Goal: Task Accomplishment & Management: Manage account settings

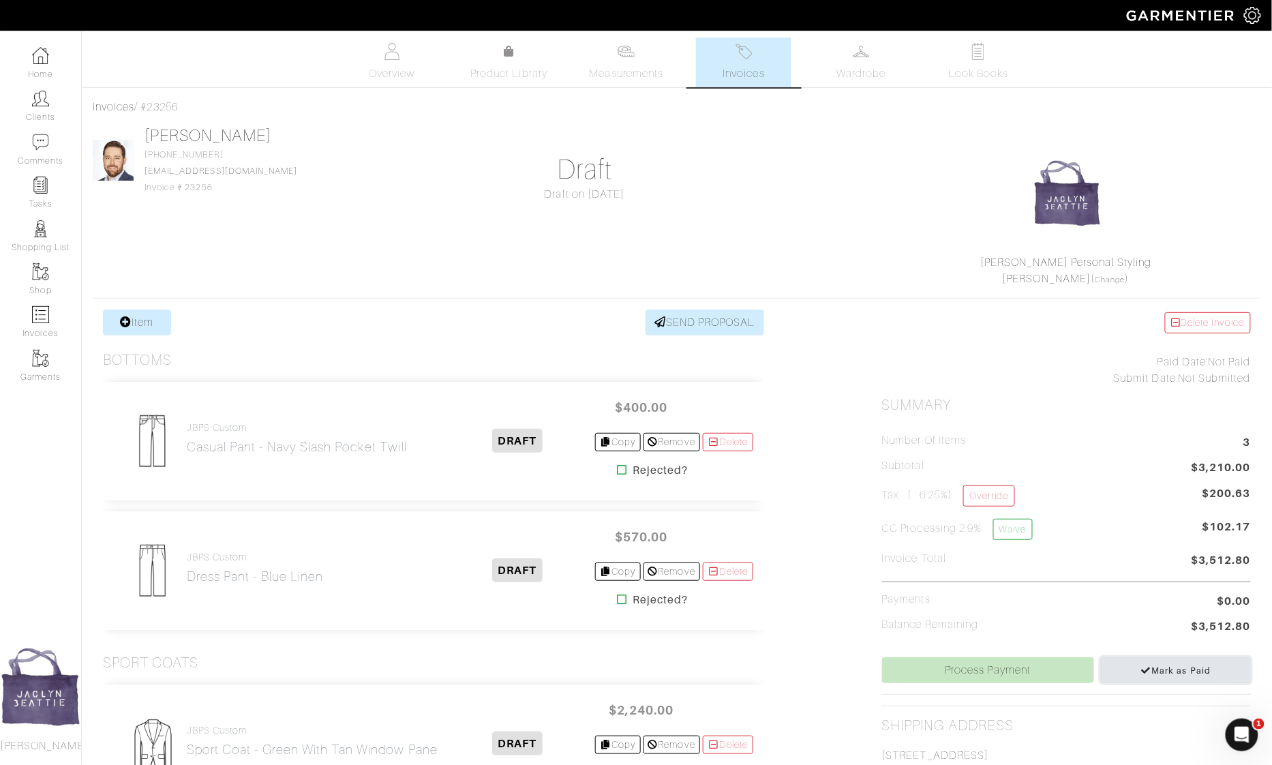
click at [1172, 665] on span "Mark as Paid" at bounding box center [1176, 670] width 70 height 10
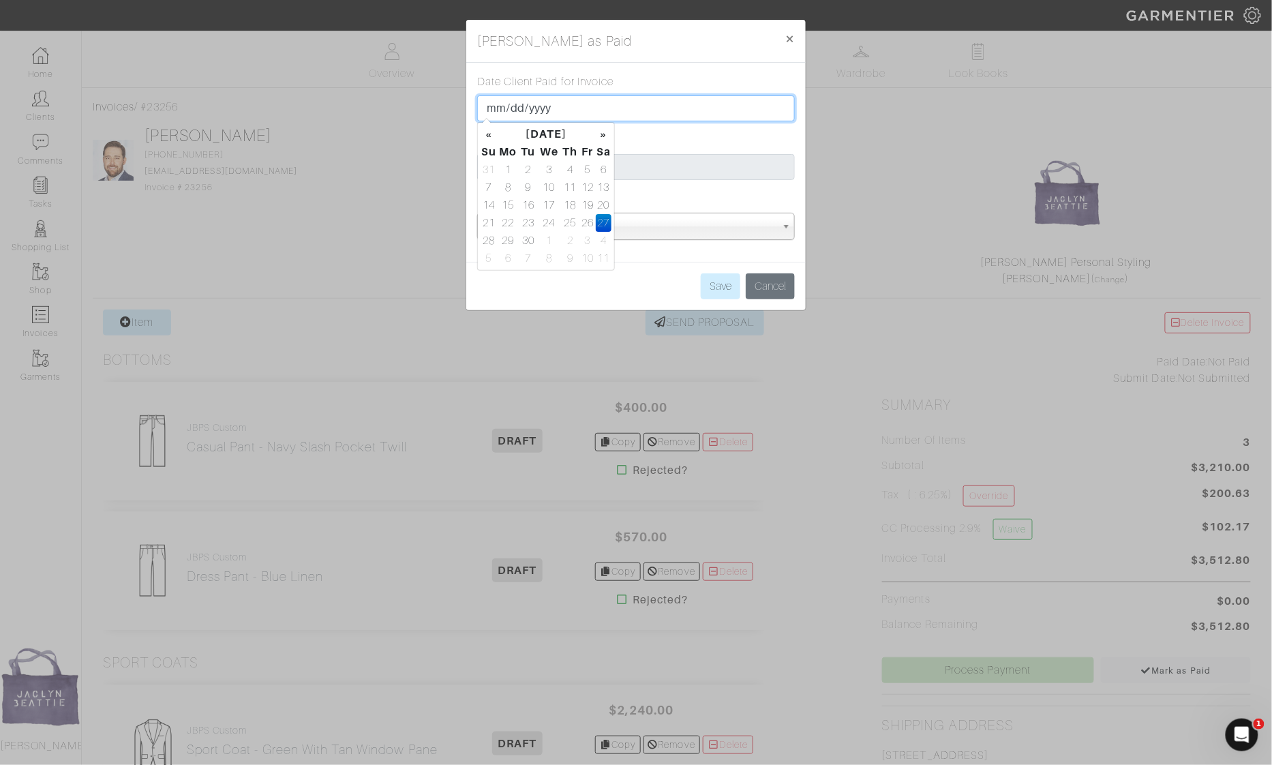
click at [492, 111] on input "[DATE]" at bounding box center [636, 108] width 318 height 26
click at [493, 108] on input "[DATE]" at bounding box center [636, 108] width 318 height 26
type input "[DATE]"
click at [739, 252] on div "Date Client Paid for Invoice [DATE] Payment amount $ 3512.80 Payment method Cas…" at bounding box center [635, 162] width 339 height 199
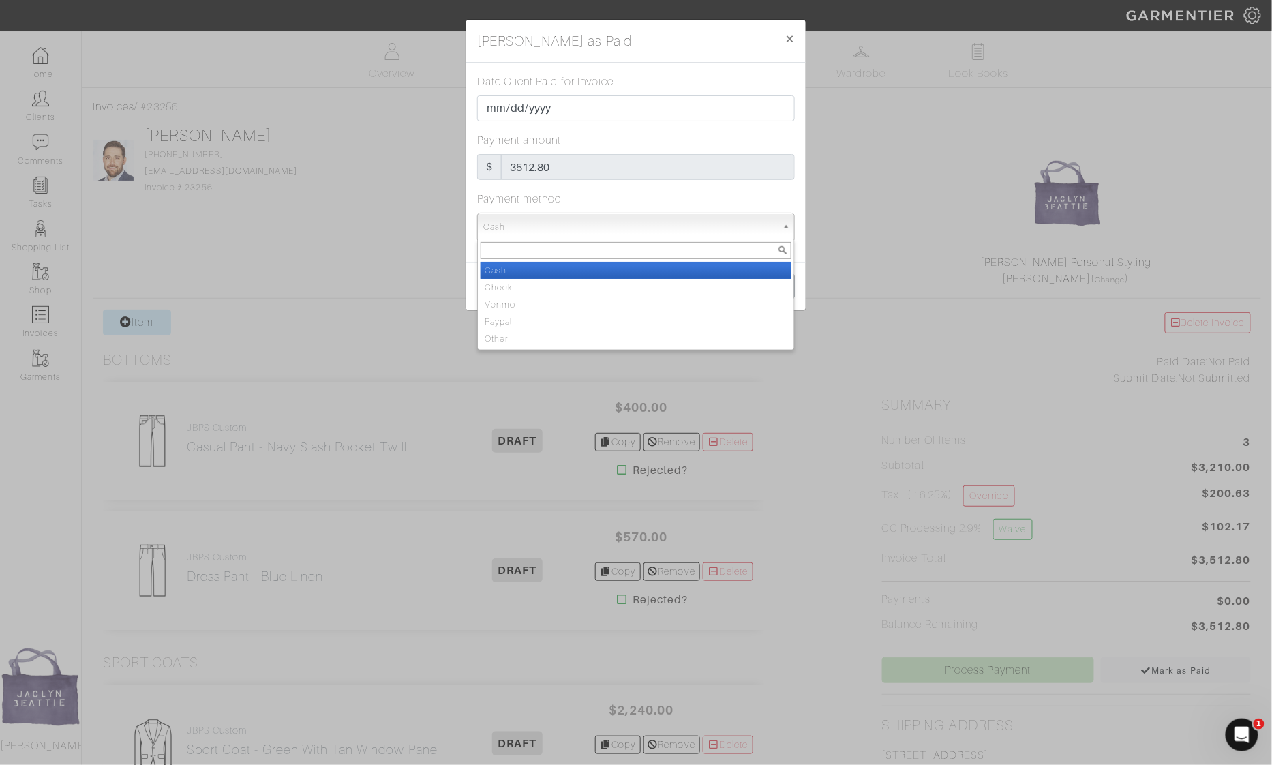
click at [736, 236] on span "Cash" at bounding box center [629, 226] width 293 height 27
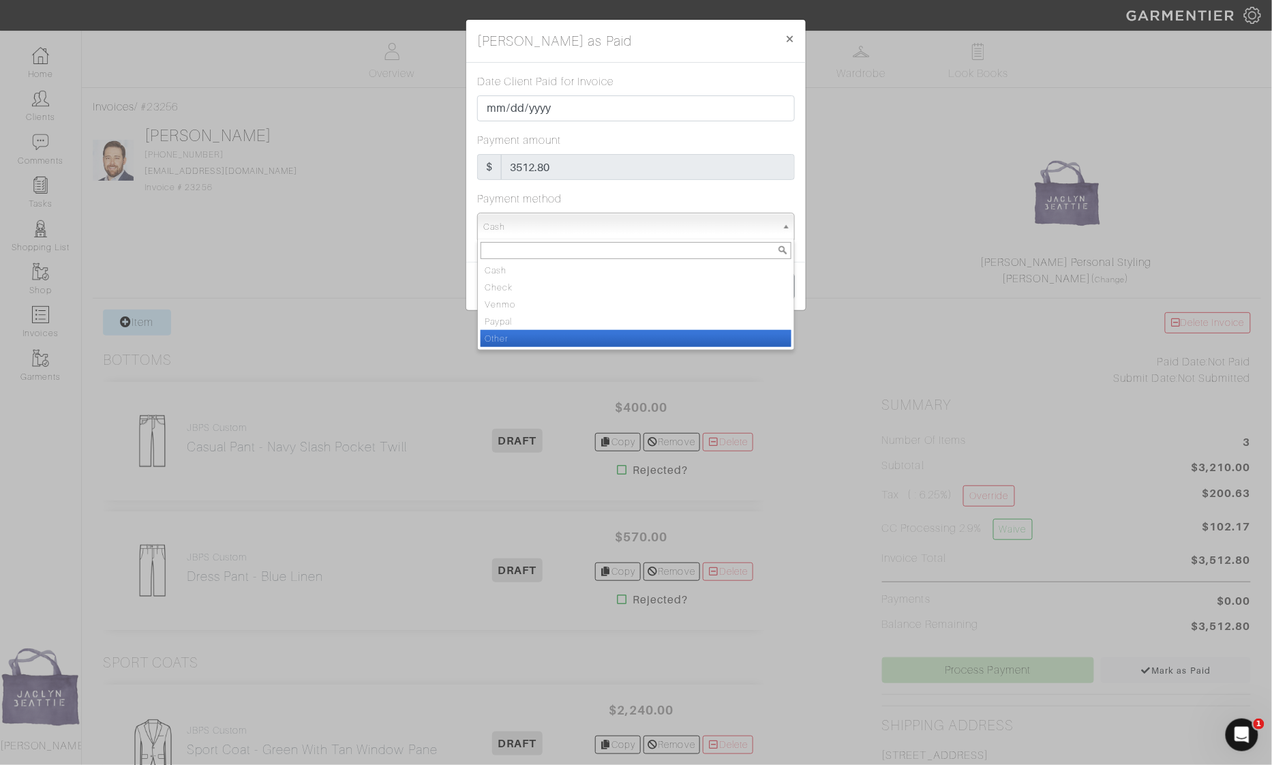
click at [722, 333] on li "Other" at bounding box center [636, 338] width 311 height 17
select select "Other"
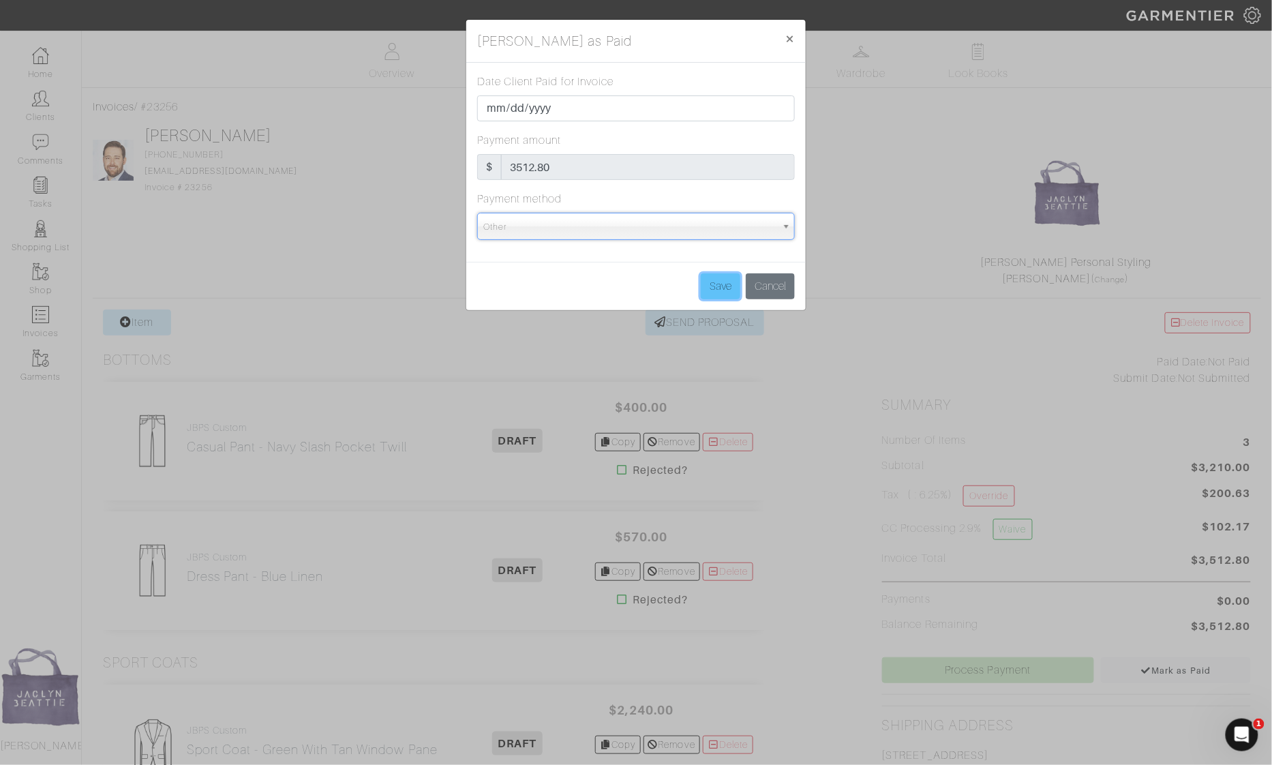
click at [720, 292] on input "Save" at bounding box center [721, 286] width 40 height 26
type input "Save"
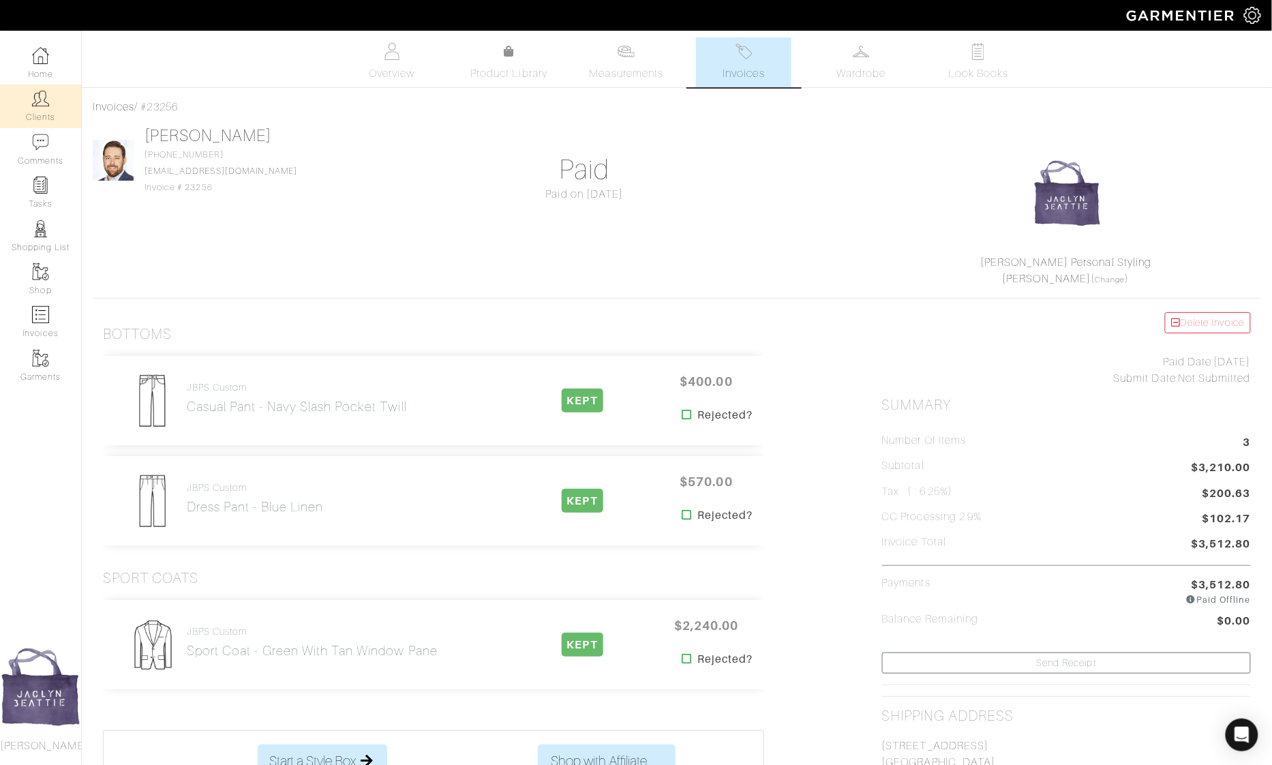
click at [52, 118] on link "Clients" at bounding box center [40, 106] width 81 height 43
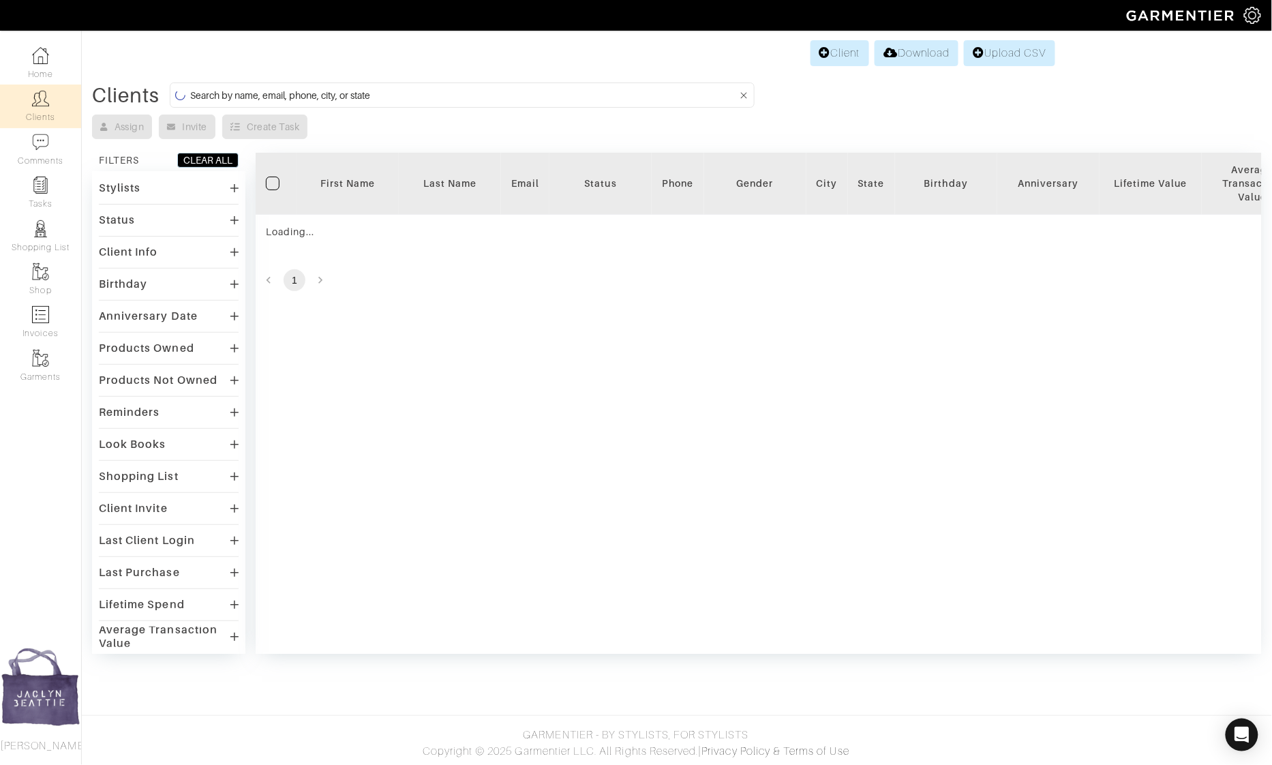
click at [265, 96] on input at bounding box center [463, 95] width 547 height 17
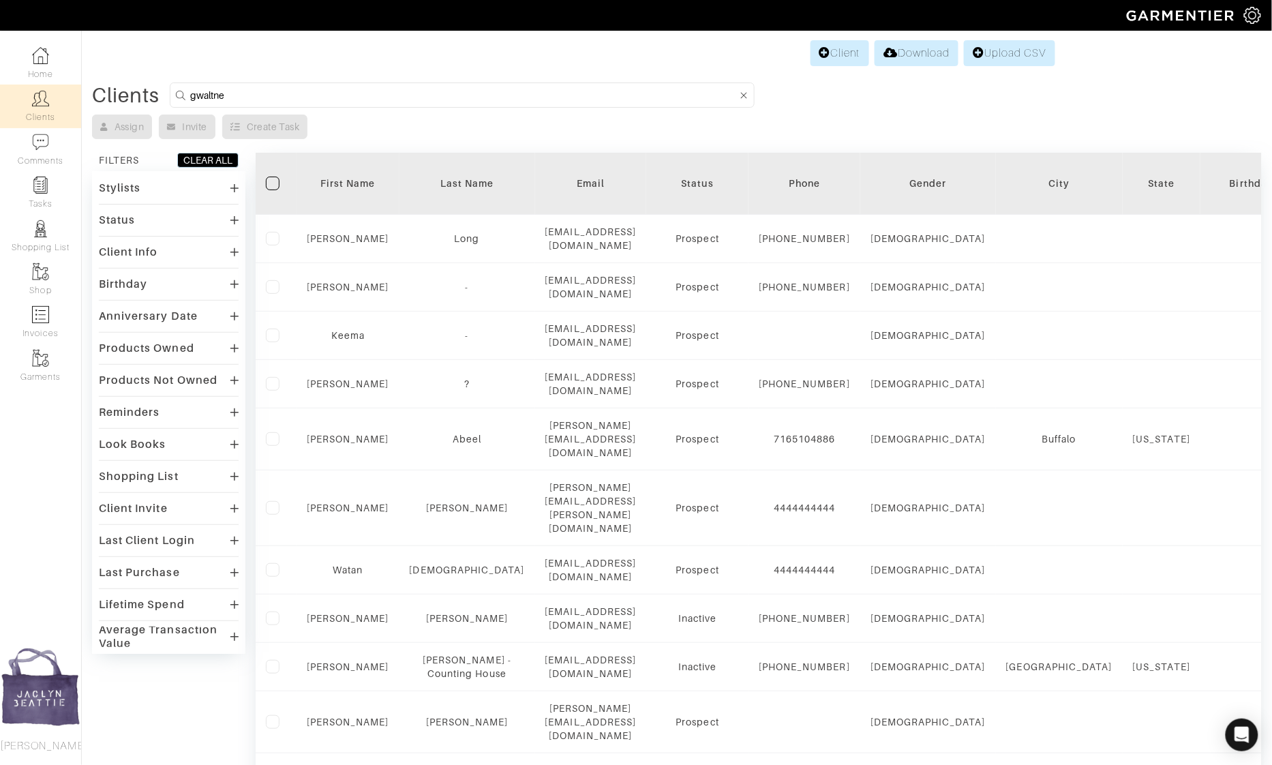
type input "[PERSON_NAME]"
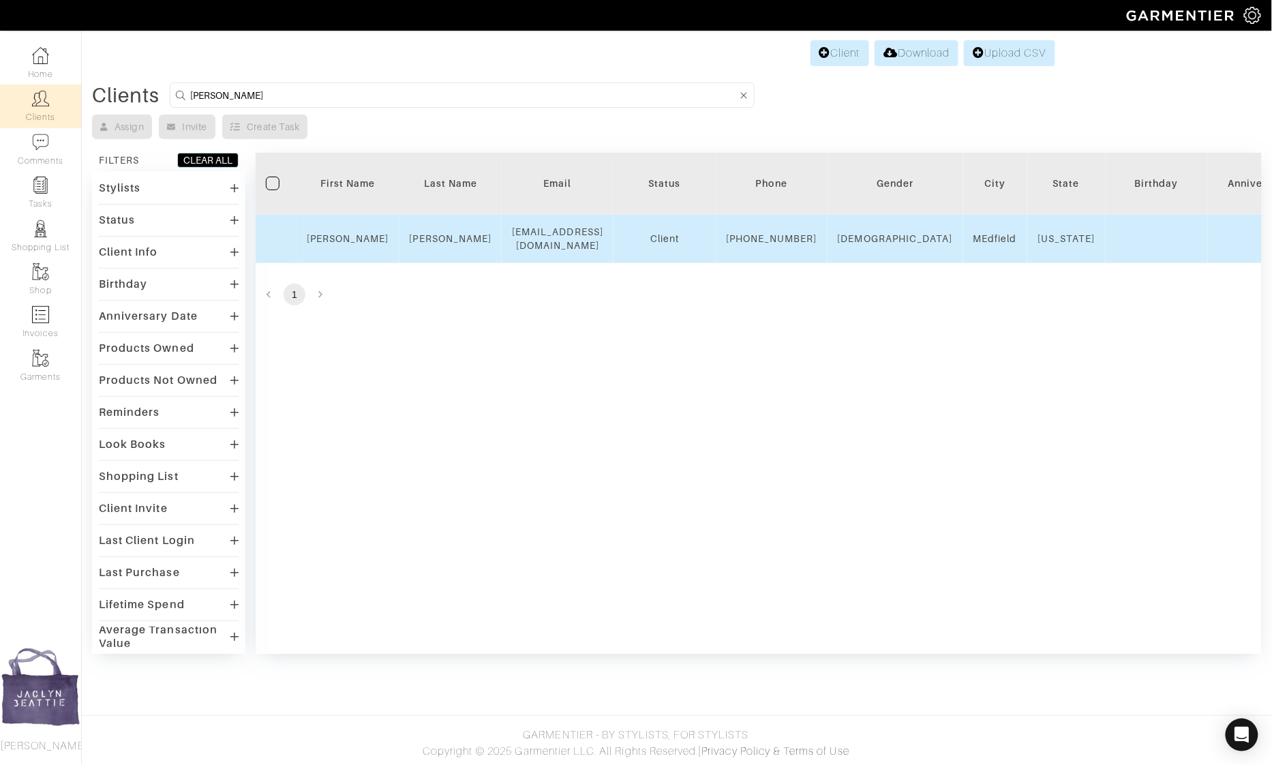
click at [340, 235] on td "[PERSON_NAME]" at bounding box center [347, 239] width 103 height 48
click at [340, 240] on link "[PERSON_NAME]" at bounding box center [348, 238] width 82 height 11
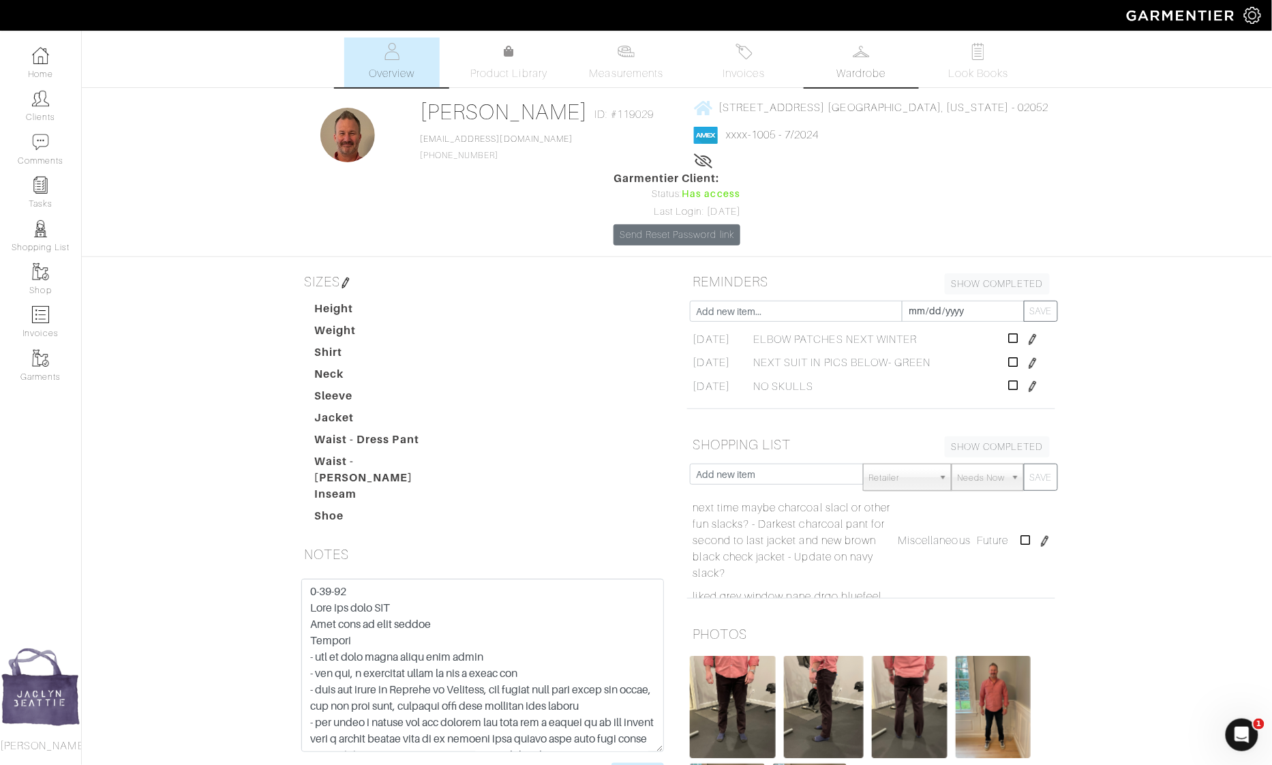
click at [870, 65] on span "Wardrobe" at bounding box center [860, 73] width 49 height 16
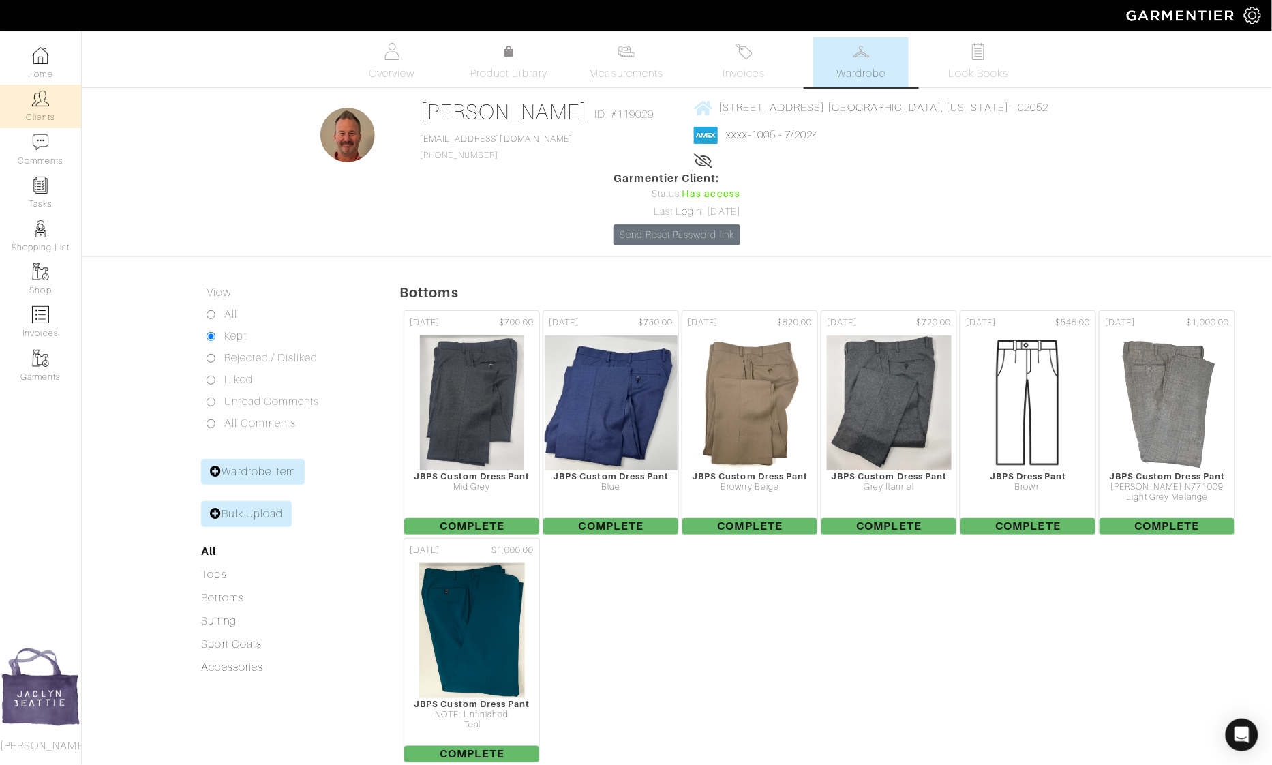
click at [38, 100] on img at bounding box center [40, 98] width 17 height 17
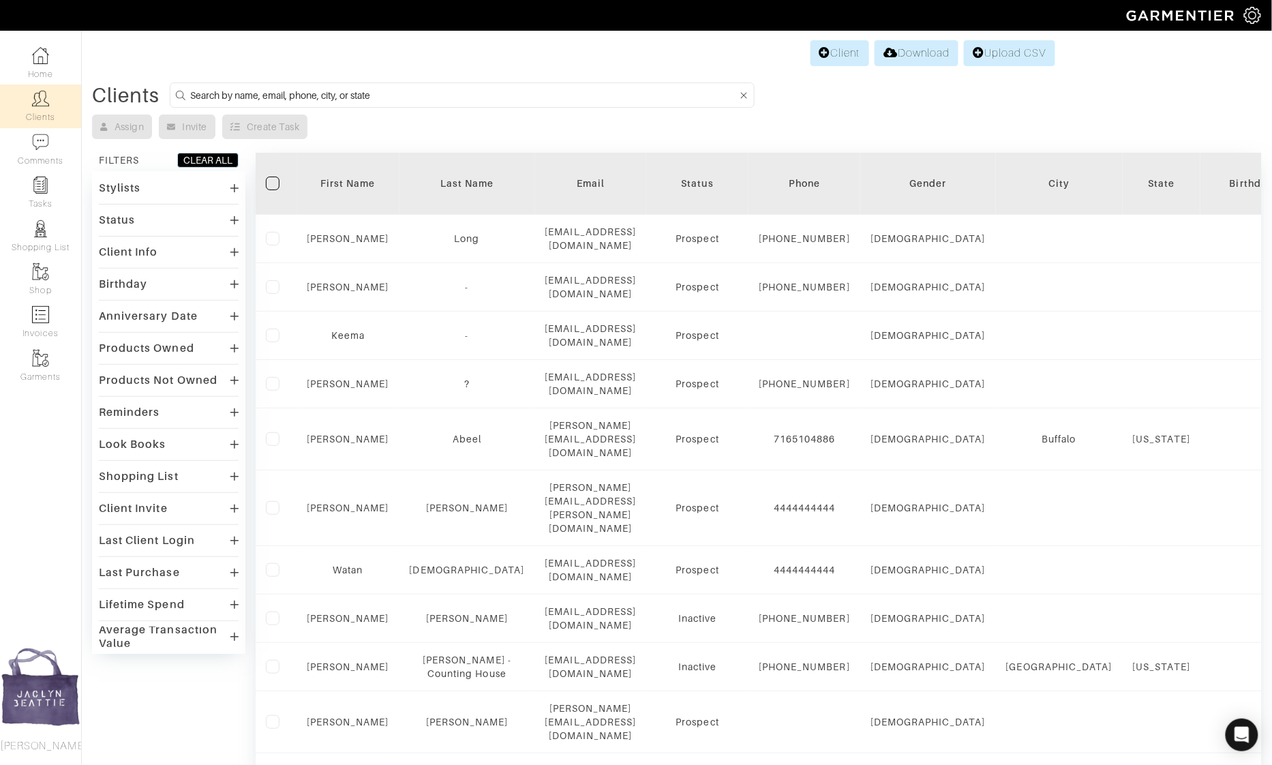
click at [318, 96] on input at bounding box center [463, 95] width 547 height 17
type input "i"
type input "michael roberts"
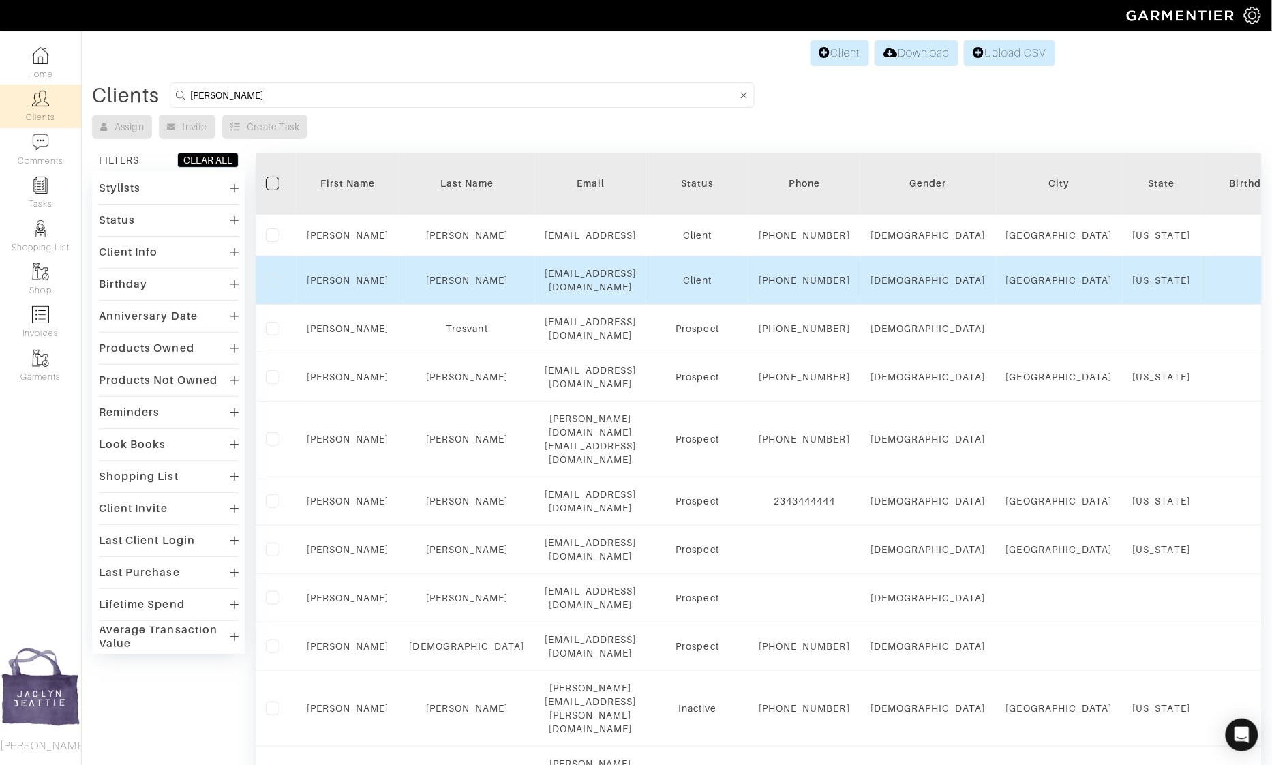
click at [338, 293] on td "Michael" at bounding box center [347, 280] width 103 height 48
click at [338, 284] on link "Michael" at bounding box center [348, 280] width 82 height 11
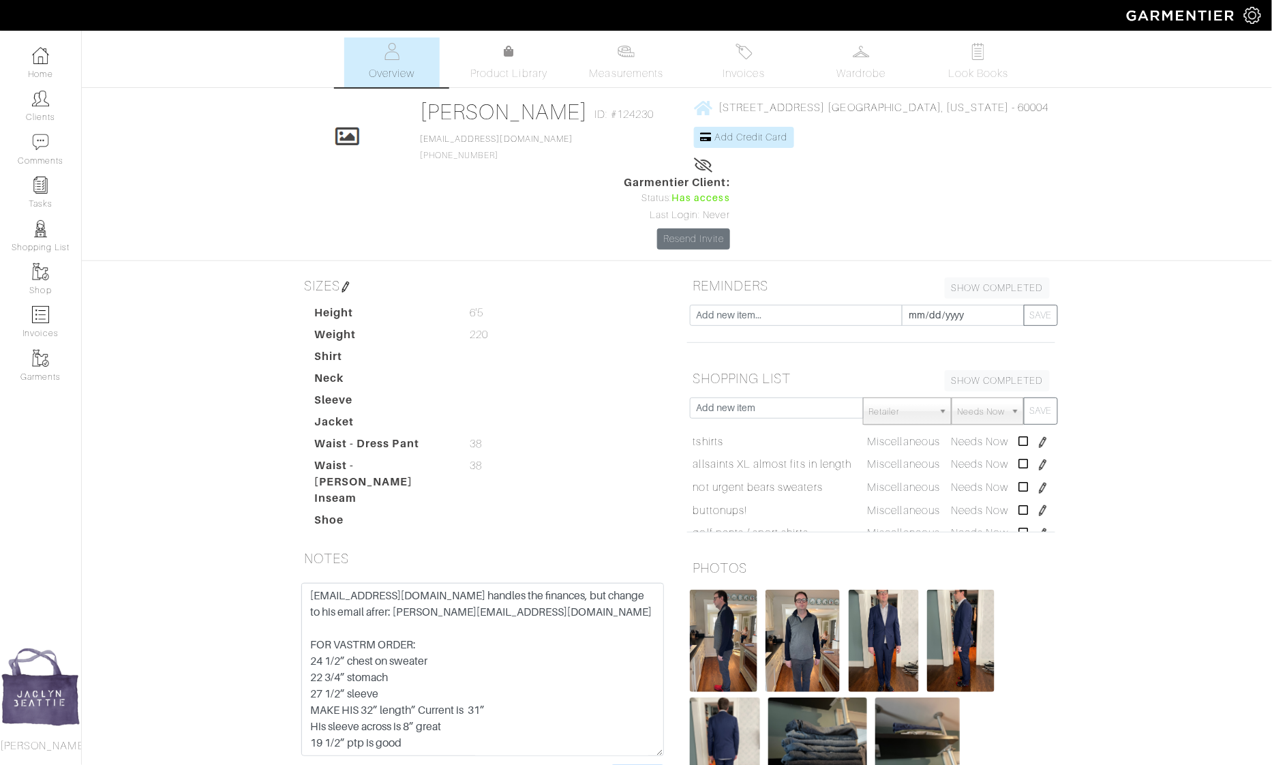
click at [650, 764] on input "Save Note" at bounding box center [637, 777] width 52 height 21
drag, startPoint x: 337, startPoint y: 527, endPoint x: 474, endPoint y: 526, distance: 137.0
click at [476, 583] on textarea "keyoung1@gmail.com handles the finances, but change to his email afrer: michael…" at bounding box center [482, 669] width 363 height 173
click at [633, 764] on input "Save Note" at bounding box center [637, 777] width 52 height 21
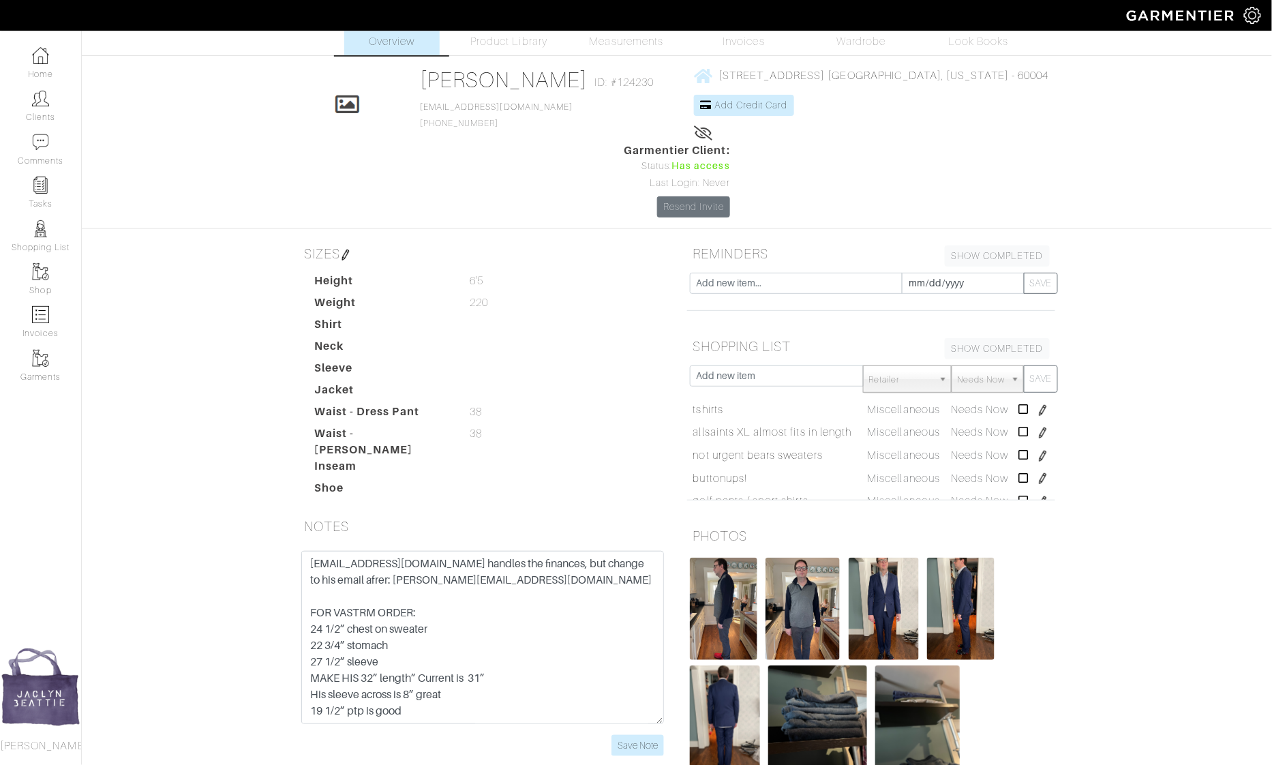
scroll to position [35, 0]
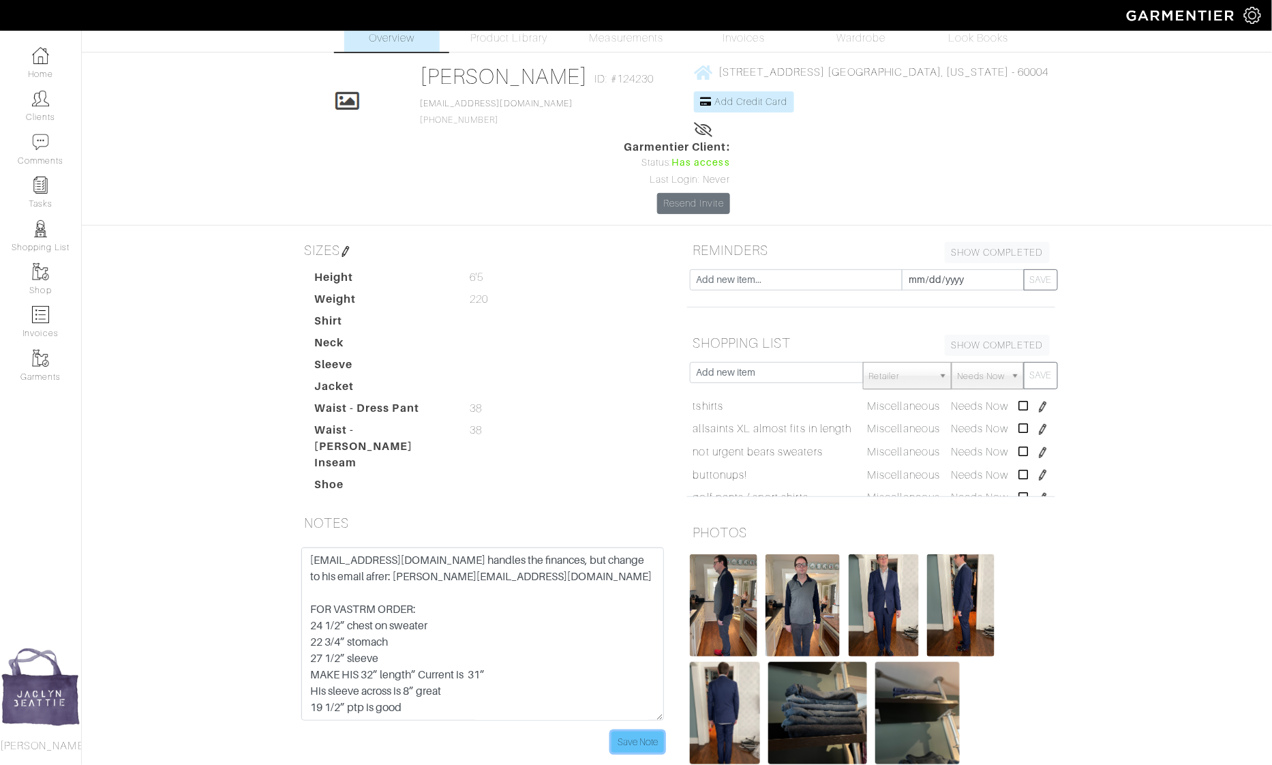
click at [641, 731] on input "Save Note" at bounding box center [637, 741] width 52 height 21
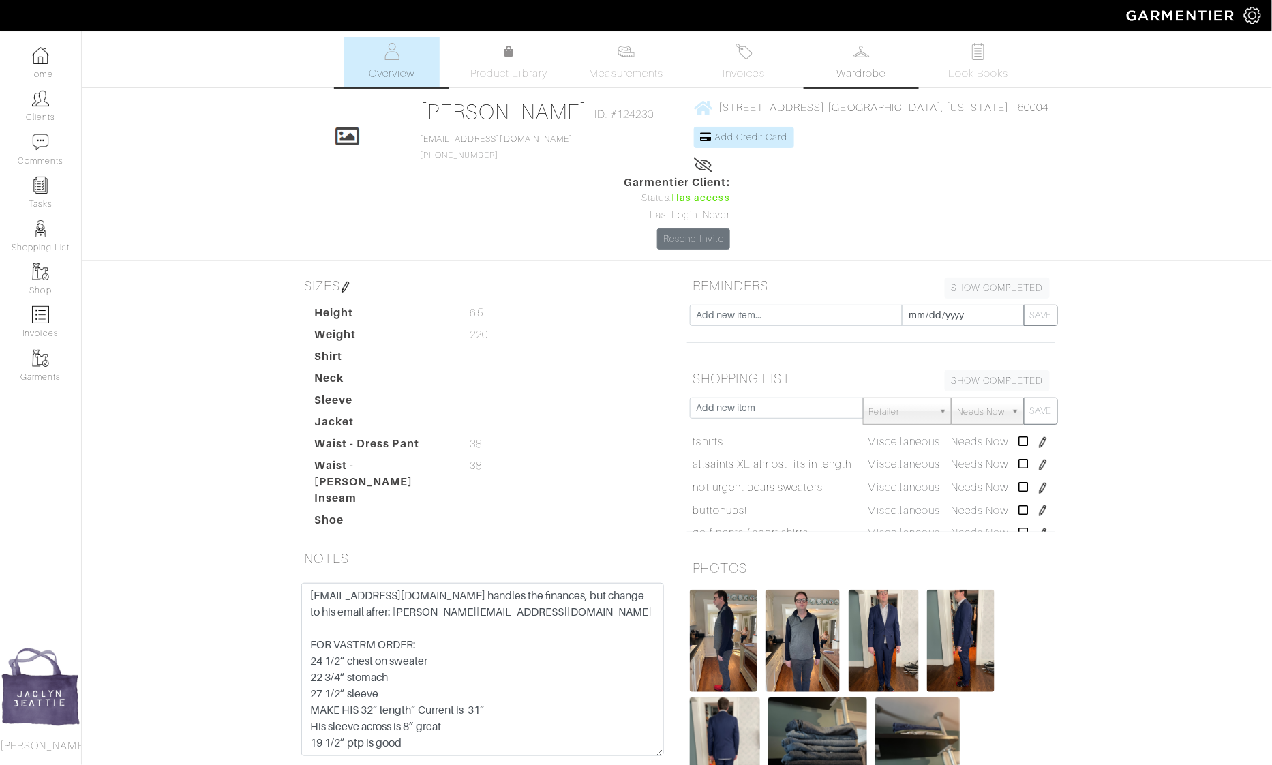
click at [860, 53] on img at bounding box center [861, 51] width 17 height 17
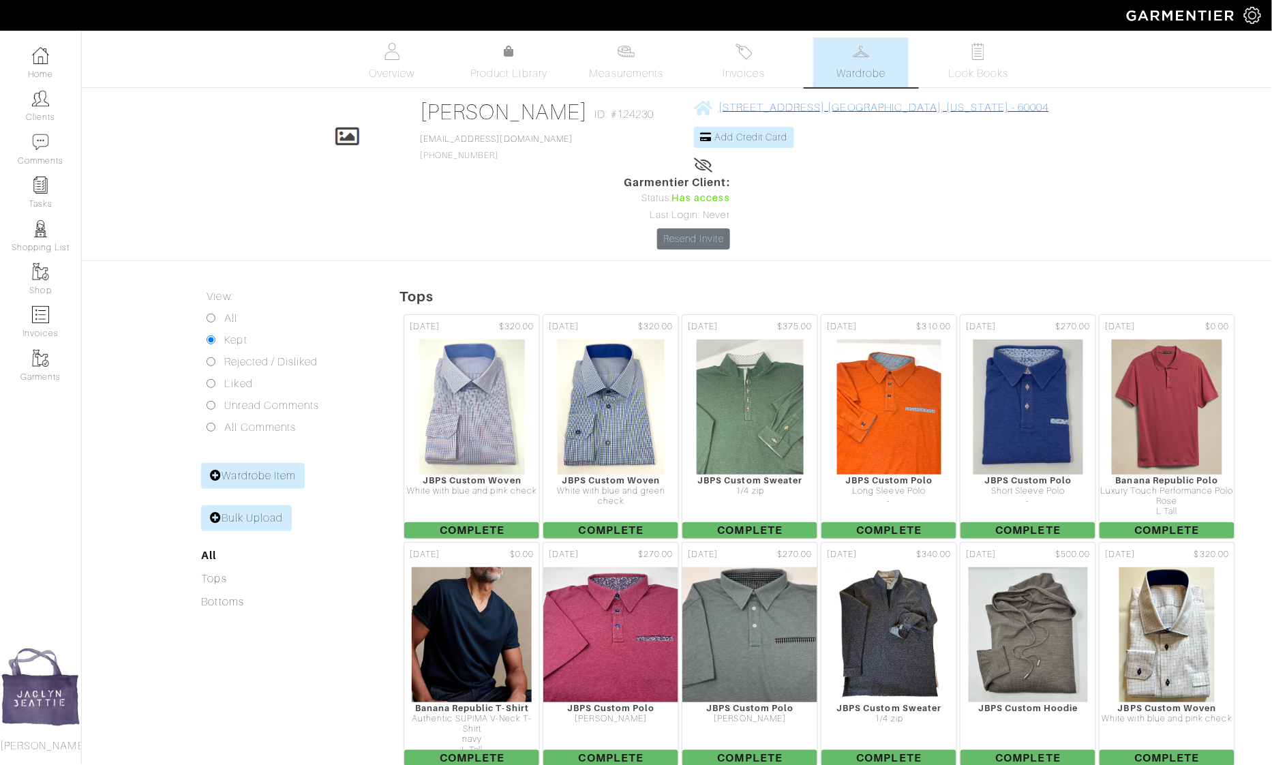
click at [726, 104] on span "25 N. Pine Ave Arlington Heights, Illinois - 60004" at bounding box center [883, 108] width 331 height 12
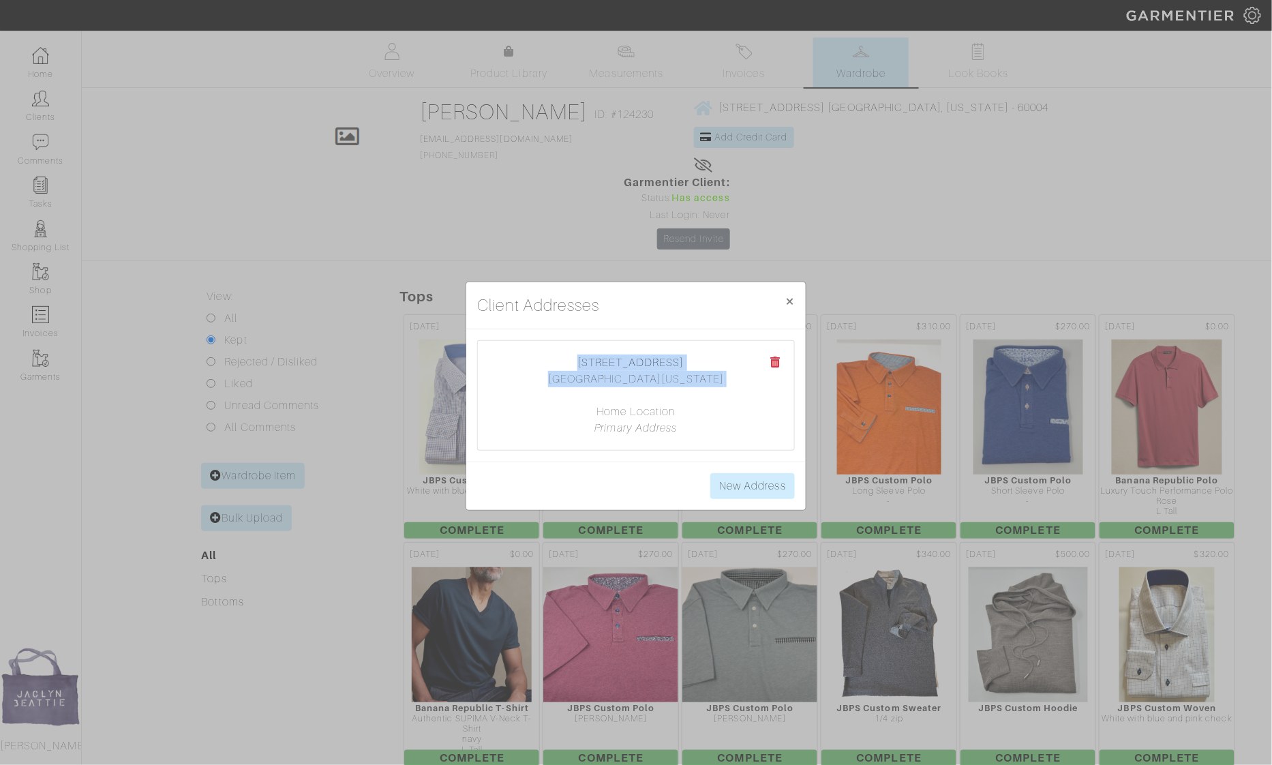
drag, startPoint x: 594, startPoint y: 389, endPoint x: 590, endPoint y: 365, distance: 24.1
click at [590, 365] on center "25 N. Pine Ave Arlington Heights, Illinois 60004 Home Location Primary Address" at bounding box center [635, 395] width 289 height 82
copy center "25 N. Pine Ave Arlington Heights, Illinois 60004"
